Goal: Information Seeking & Learning: Learn about a topic

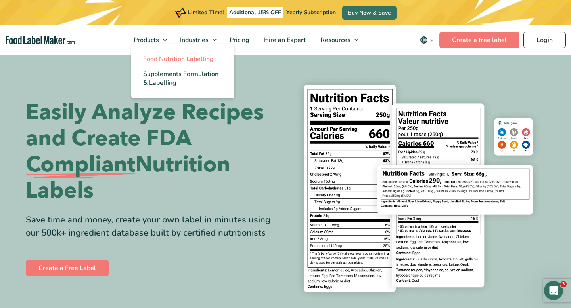
click at [163, 57] on span "Food Nutrition Labelling" at bounding box center [178, 59] width 71 height 9
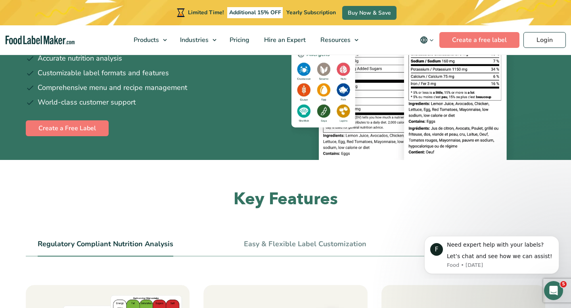
scroll to position [172, 0]
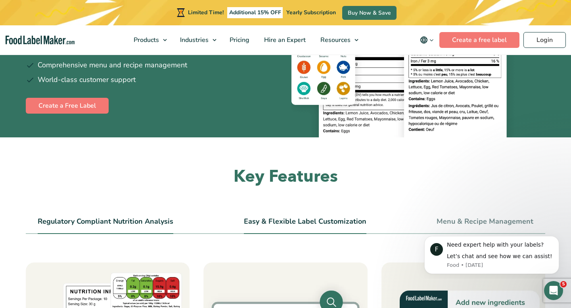
click at [295, 228] on li "Easy & Flexible Label Customization" at bounding box center [305, 225] width 122 height 18
click at [306, 223] on link "Easy & Flexible Label Customization" at bounding box center [305, 222] width 122 height 9
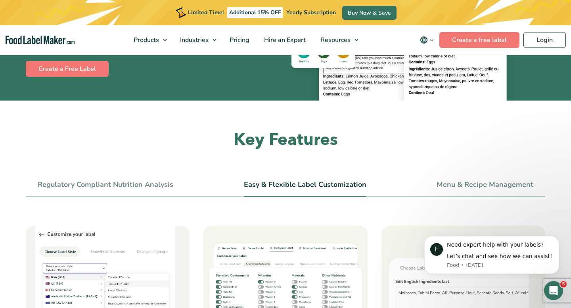
scroll to position [234, 0]
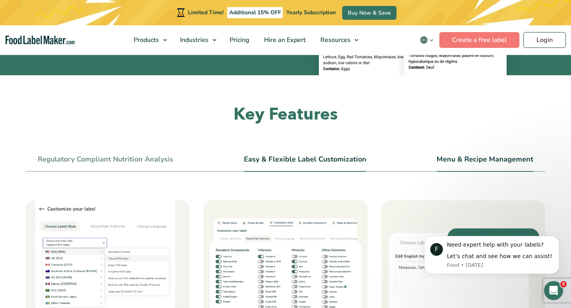
click at [481, 161] on link "Menu & Recipe Management" at bounding box center [484, 159] width 97 height 9
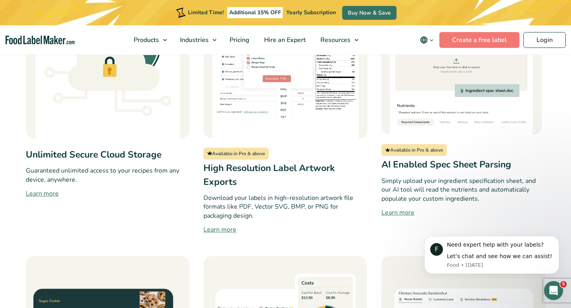
scroll to position [709, 0]
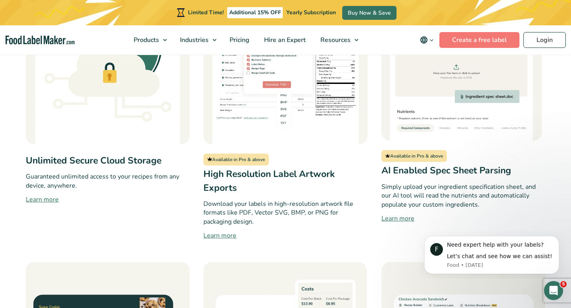
click at [396, 218] on link "Learn more" at bounding box center [463, 219] width 164 height 10
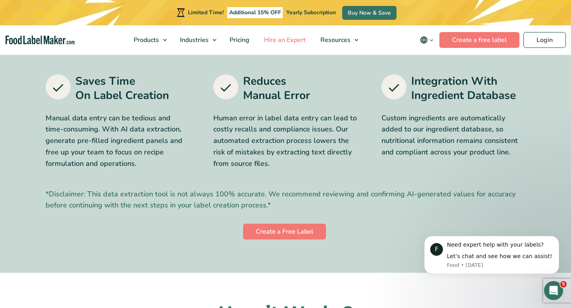
scroll to position [260, 0]
